Goal: Find specific page/section: Find specific page/section

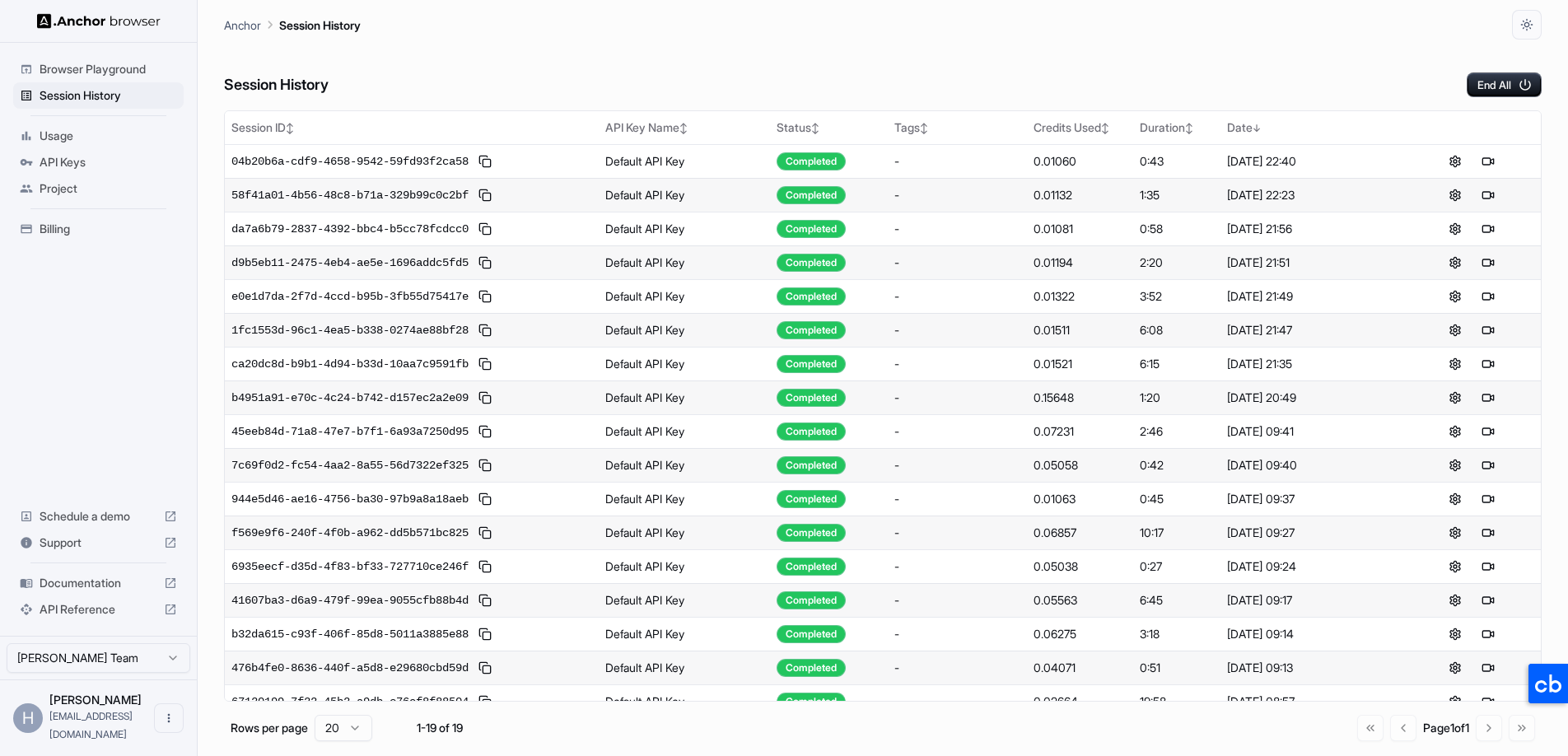
click at [1002, 68] on div "Session History End All" at bounding box center [882, 68] width 1318 height 58
click at [1157, 66] on div "Session History End All" at bounding box center [882, 68] width 1318 height 58
